Goal: Task Accomplishment & Management: Use online tool/utility

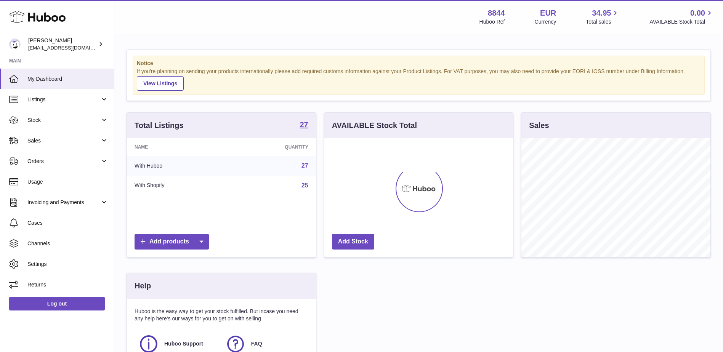
scroll to position [119, 191]
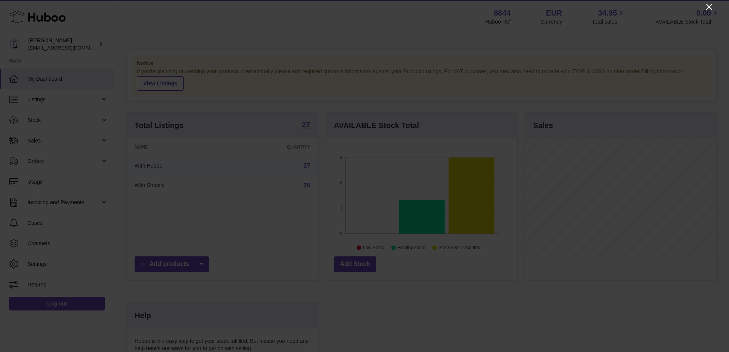
click at [710, 5] on icon "Close" at bounding box center [708, 6] width 9 height 9
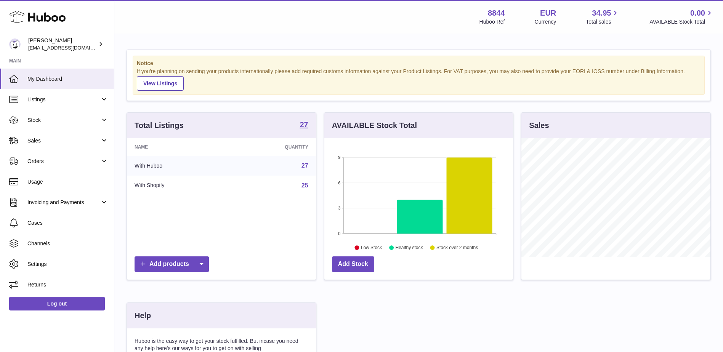
scroll to position [381082, 381012]
click at [61, 94] on link "Listings" at bounding box center [57, 99] width 114 height 21
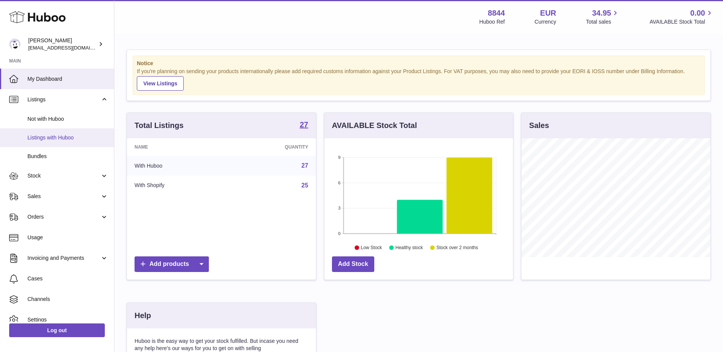
click at [44, 138] on span "Listings with Huboo" at bounding box center [67, 137] width 81 height 7
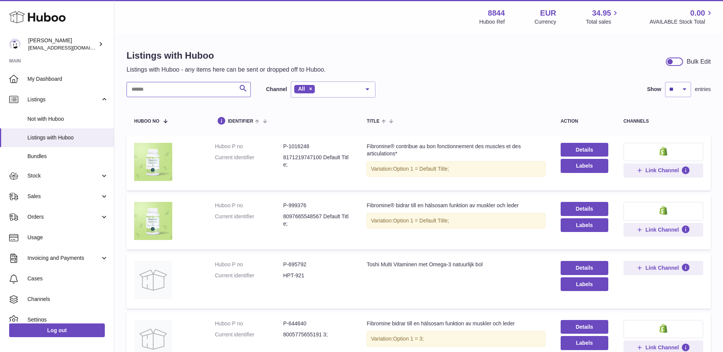
click at [196, 88] on input "text" at bounding box center [189, 89] width 124 height 15
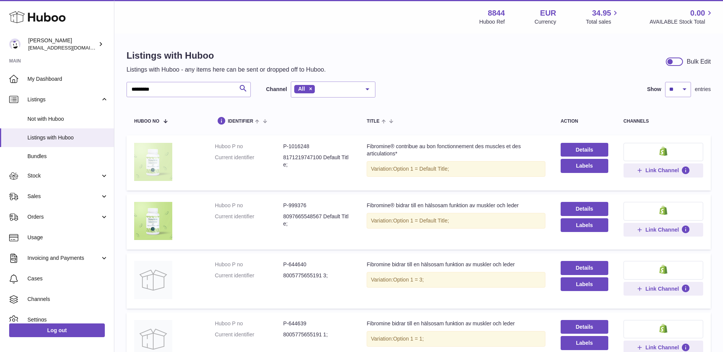
click at [157, 161] on img at bounding box center [153, 162] width 38 height 38
drag, startPoint x: 314, startPoint y: 147, endPoint x: 282, endPoint y: 150, distance: 31.8
click at [282, 150] on dl "Huboo P no P-1016248 Current identifier 8171219747100 Default Title;" at bounding box center [283, 157] width 137 height 29
copy dl "P-1016248"
click at [206, 87] on input "*********" at bounding box center [189, 89] width 124 height 15
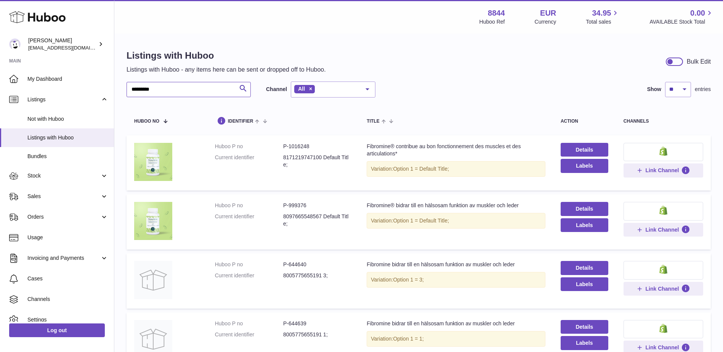
click at [206, 87] on input "*********" at bounding box center [189, 89] width 124 height 15
paste input "*"
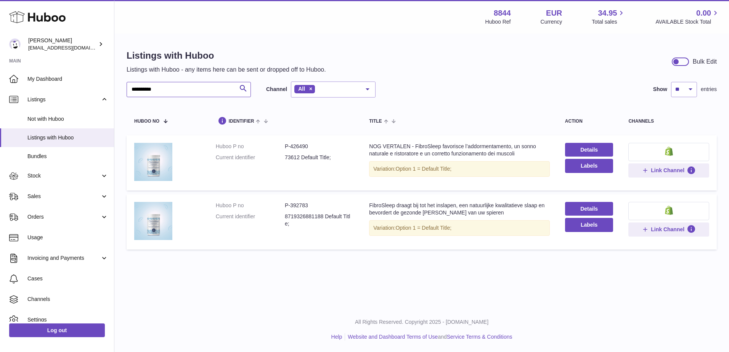
type input "**********"
drag, startPoint x: 313, startPoint y: 144, endPoint x: 260, endPoint y: 144, distance: 52.6
click at [260, 144] on dl "Huboo P no P-426490 Current identifier 73612 Default Title;" at bounding box center [285, 154] width 138 height 22
copy dl "P-426490"
